Goal: Transaction & Acquisition: Purchase product/service

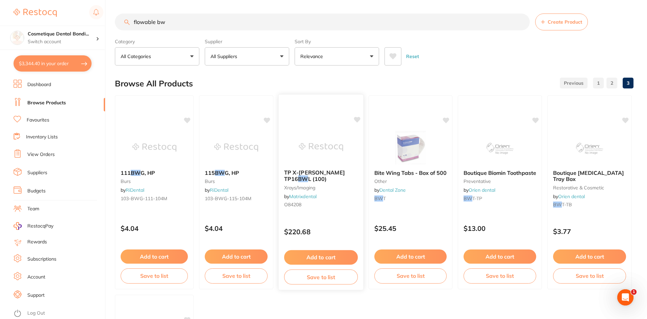
scroll to position [337, 0]
click at [46, 120] on link "Favourites" at bounding box center [38, 120] width 23 height 7
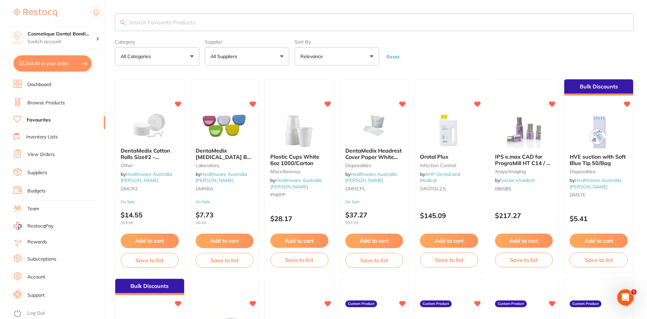
click at [209, 21] on input "search" at bounding box center [374, 23] width 519 height 18
click at [182, 26] on input "search" at bounding box center [374, 23] width 519 height 18
type input "tokuma"
click at [185, 21] on input "tokuma" at bounding box center [374, 23] width 519 height 18
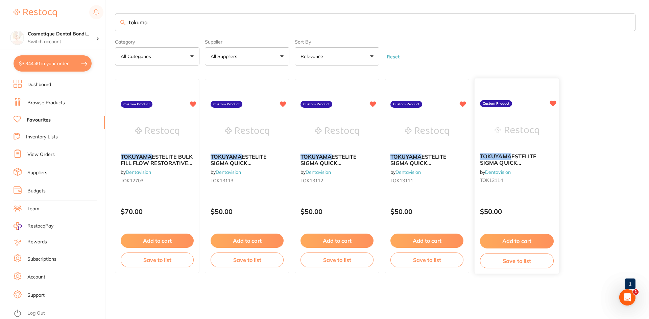
click at [326, 159] on em "TOKUYAMA" at bounding box center [495, 156] width 31 height 7
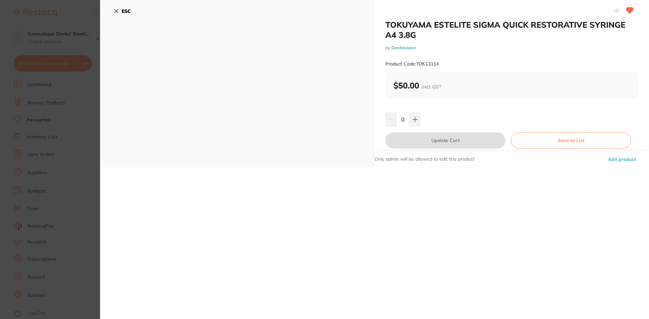
click at [115, 11] on icon at bounding box center [116, 10] width 5 height 5
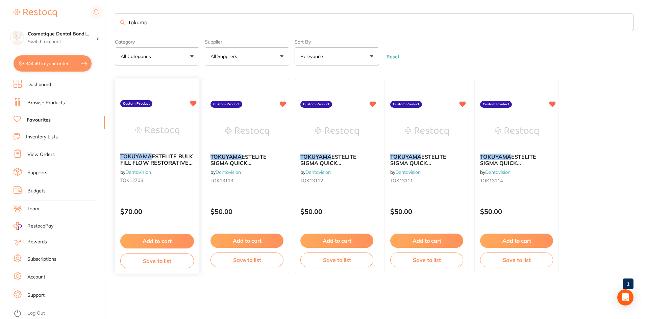
click at [148, 134] on img at bounding box center [157, 131] width 44 height 34
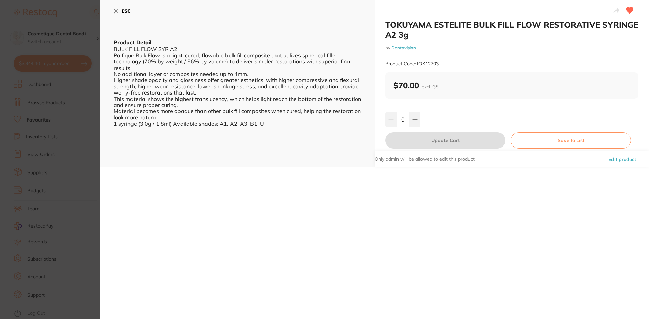
click at [154, 128] on section "TOKUYAMA ESTELITE BULK FILL FLOW RESTORATIVE SYRINGE A2 3g by Dentavision Produ…" at bounding box center [324, 159] width 649 height 319
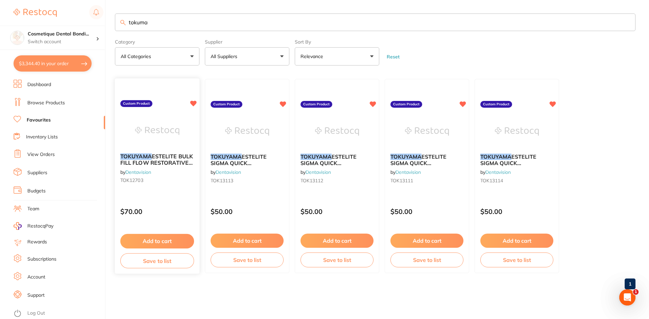
click at [170, 139] on img at bounding box center [157, 131] width 44 height 34
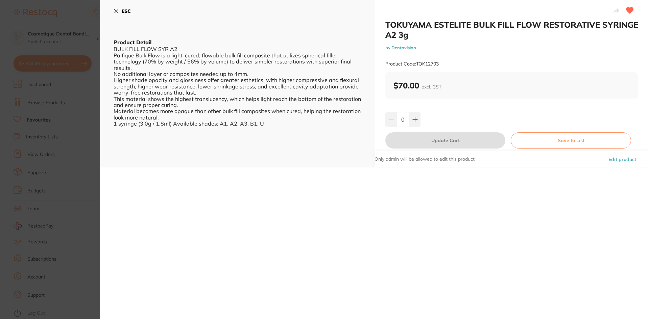
click at [113, 10] on div "ESC Product Detail BULK FILL FLOW SYR A2 Palfique Bulk Flow is a light-cured, f…" at bounding box center [237, 84] width 274 height 168
click at [114, 8] on icon at bounding box center [116, 10] width 5 height 5
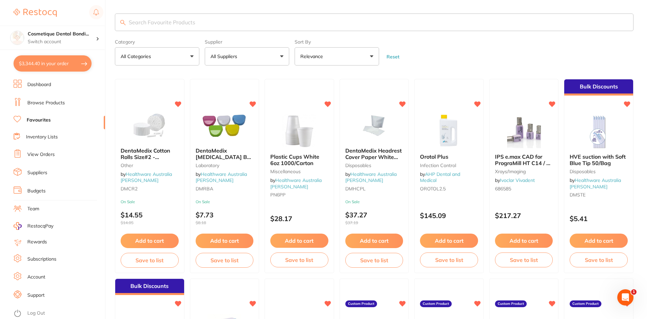
click at [151, 17] on input "search" at bounding box center [374, 23] width 519 height 18
type input "tokuma"
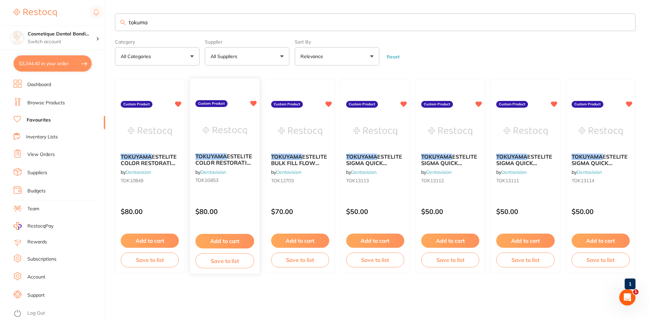
click at [231, 166] on span "ESTELITE COLOR RESTORATIVE SYRINGE LOW CHROMA OPAQUE 0.9G" at bounding box center [224, 169] width 59 height 32
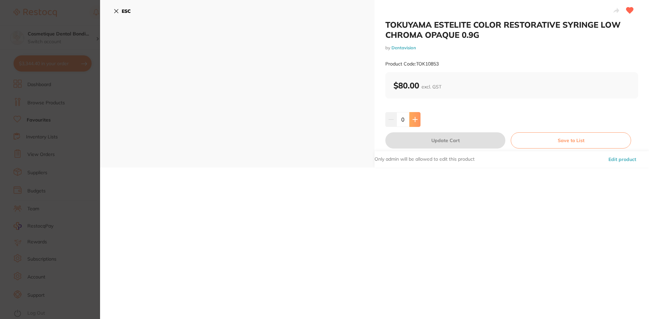
click at [418, 123] on button at bounding box center [414, 119] width 11 height 15
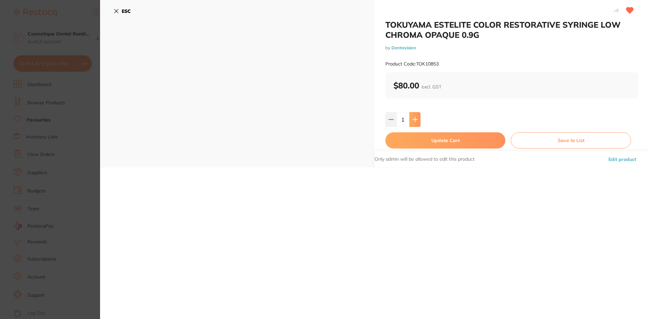
click at [413, 122] on icon at bounding box center [414, 119] width 5 height 5
type input "2"
click at [438, 137] on button "Update Cart" at bounding box center [445, 141] width 120 height 16
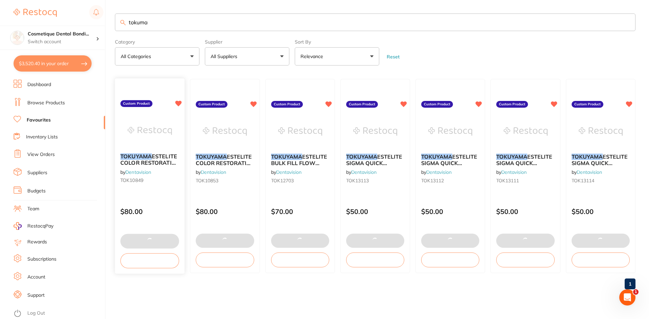
click at [149, 143] on img at bounding box center [149, 131] width 44 height 34
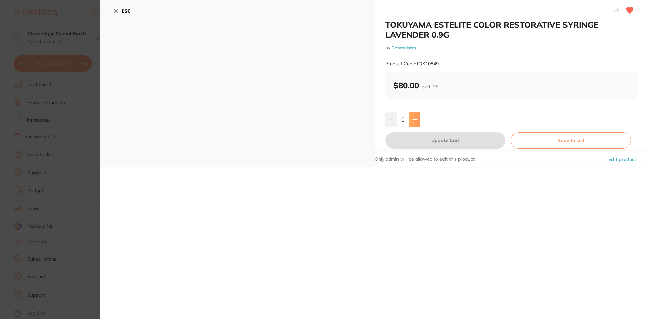
click at [412, 121] on icon at bounding box center [414, 119] width 5 height 5
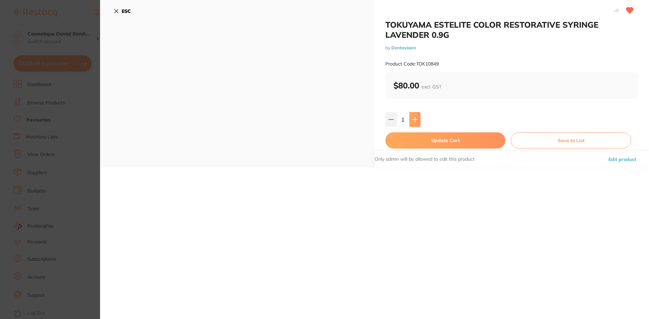
click at [413, 118] on icon at bounding box center [414, 119] width 5 height 5
type input "2"
click at [433, 140] on button "Update Cart" at bounding box center [445, 141] width 120 height 16
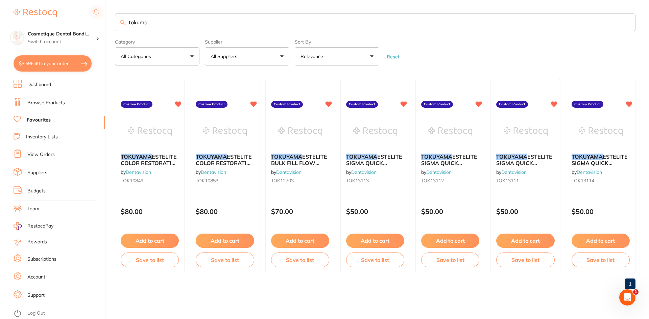
click at [223, 160] on span "ESTELITE COLOR RESTORATIVE SYRINGE LOW CHROMA OPAQUE 0.9G" at bounding box center [225, 169] width 58 height 32
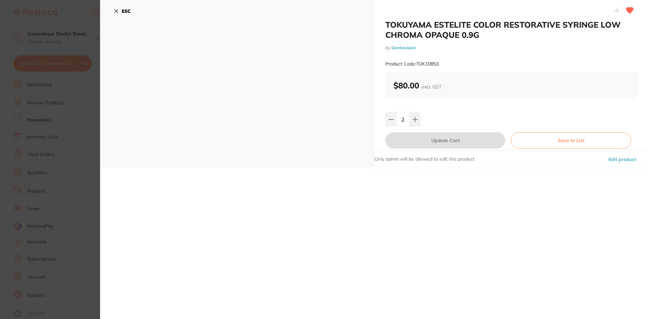
click at [115, 11] on icon at bounding box center [116, 10] width 5 height 5
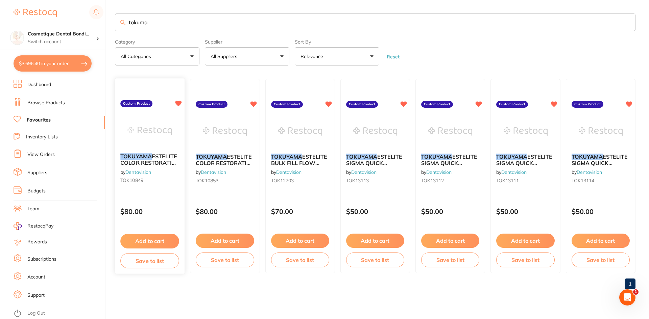
click at [144, 165] on span "ESTELITE COLOR RESTORATIVE SYRINGE LAVENDER 0.9G" at bounding box center [149, 166] width 59 height 26
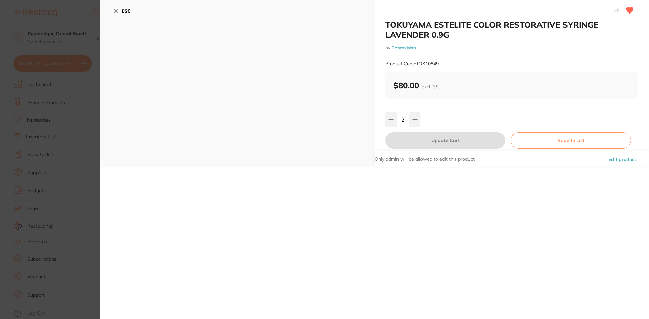
click at [115, 12] on icon at bounding box center [116, 10] width 5 height 5
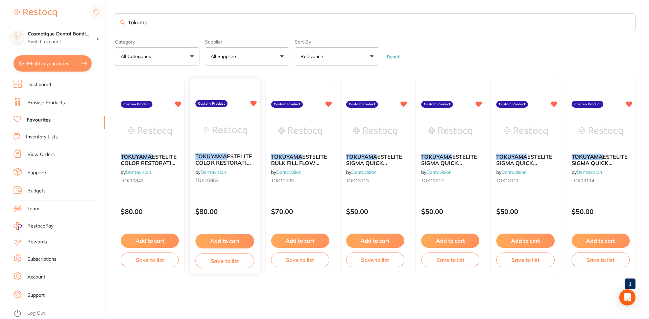
click at [210, 150] on div "TOKUYAMA ESTELITE COLOR RESTORATIVE SYRINGE LOW CHROMA OPAQUE 0.9G by Dentavisi…" at bounding box center [225, 170] width 70 height 44
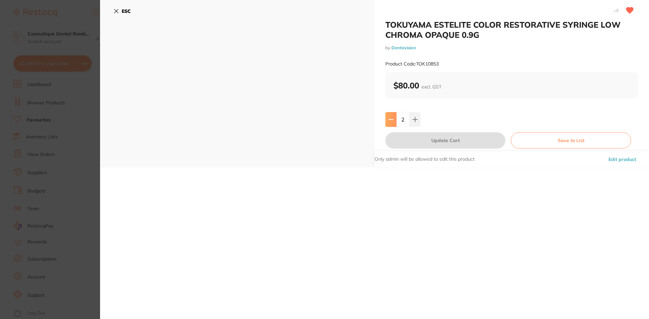
click at [388, 122] on icon at bounding box center [390, 119] width 5 height 5
type input "1"
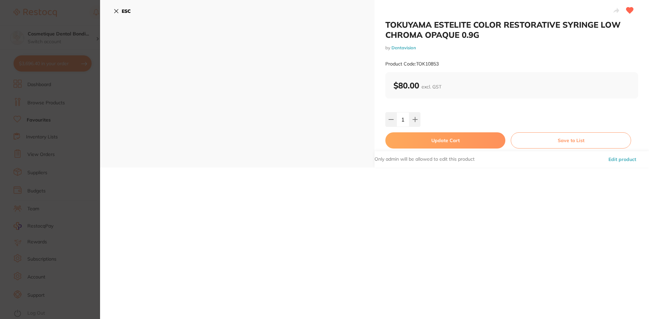
click at [114, 13] on icon at bounding box center [116, 10] width 5 height 5
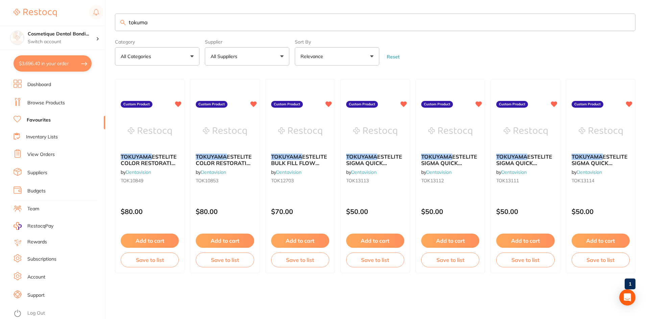
click at [147, 145] on img at bounding box center [150, 132] width 44 height 34
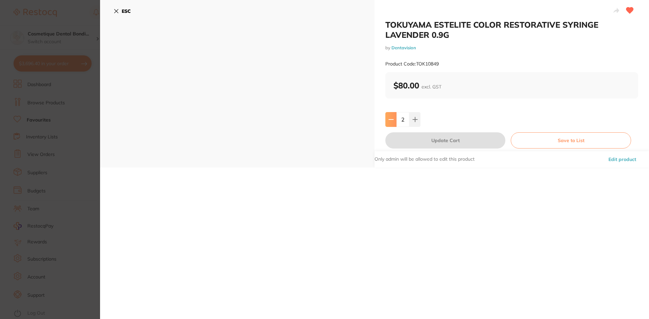
drag, startPoint x: 390, startPoint y: 123, endPoint x: 389, endPoint y: 127, distance: 4.1
click at [389, 123] on button at bounding box center [390, 119] width 11 height 15
type input "1"
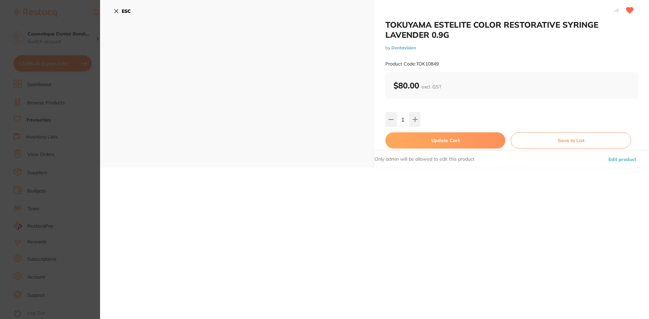
click at [116, 9] on icon at bounding box center [116, 10] width 5 height 5
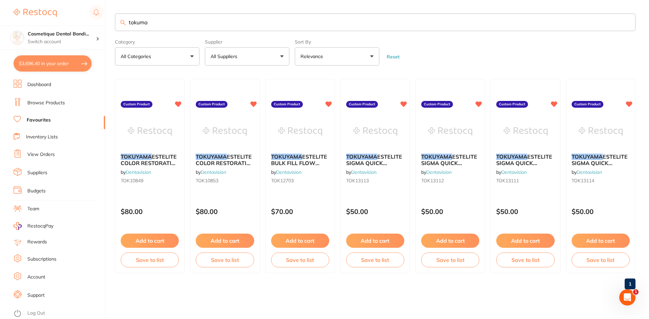
click at [228, 161] on span "ESTELITE COLOR RESTORATIVE SYRINGE LOW CHROMA OPAQUE 0.9G" at bounding box center [225, 169] width 58 height 32
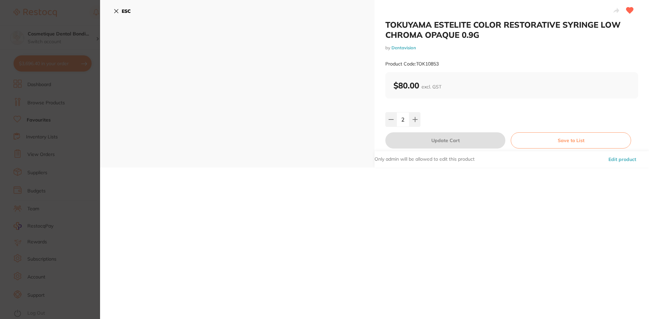
drag, startPoint x: 475, startPoint y: 259, endPoint x: 477, endPoint y: 253, distance: 6.8
click at [475, 259] on div "TOKUYAMA ESTELITE COLOR RESTORATIVE SYRINGE LOW CHROMA OPAQUE 0.9G by Dentavisi…" at bounding box center [374, 159] width 549 height 319
click at [122, 10] on b "ESC" at bounding box center [126, 11] width 9 height 6
